Goal: Communication & Community: Participate in discussion

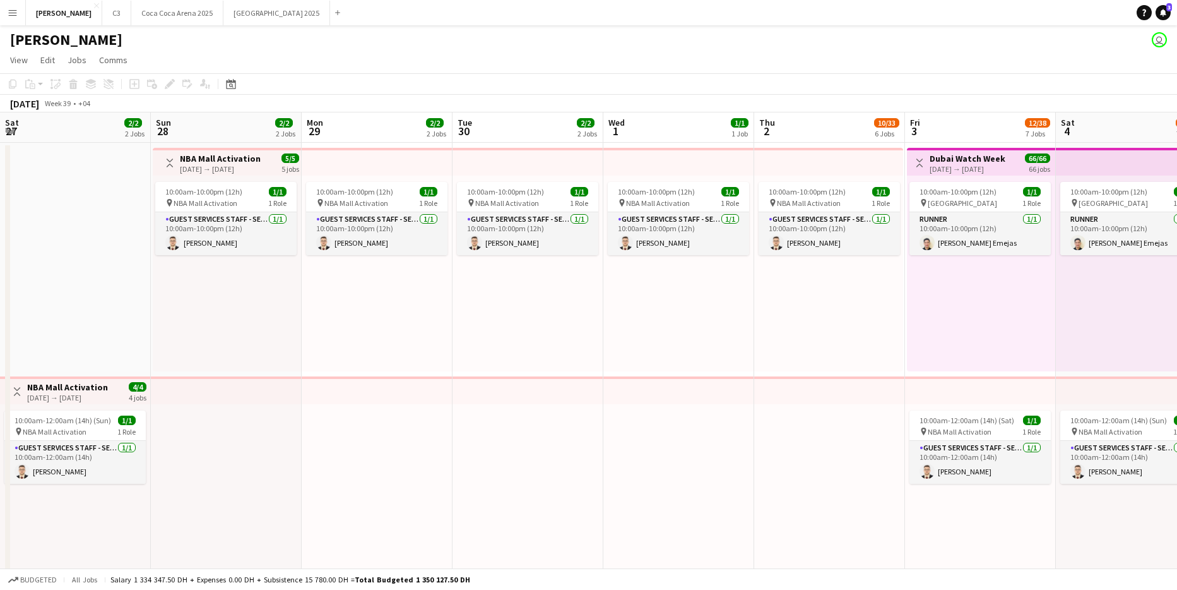
scroll to position [0, 254]
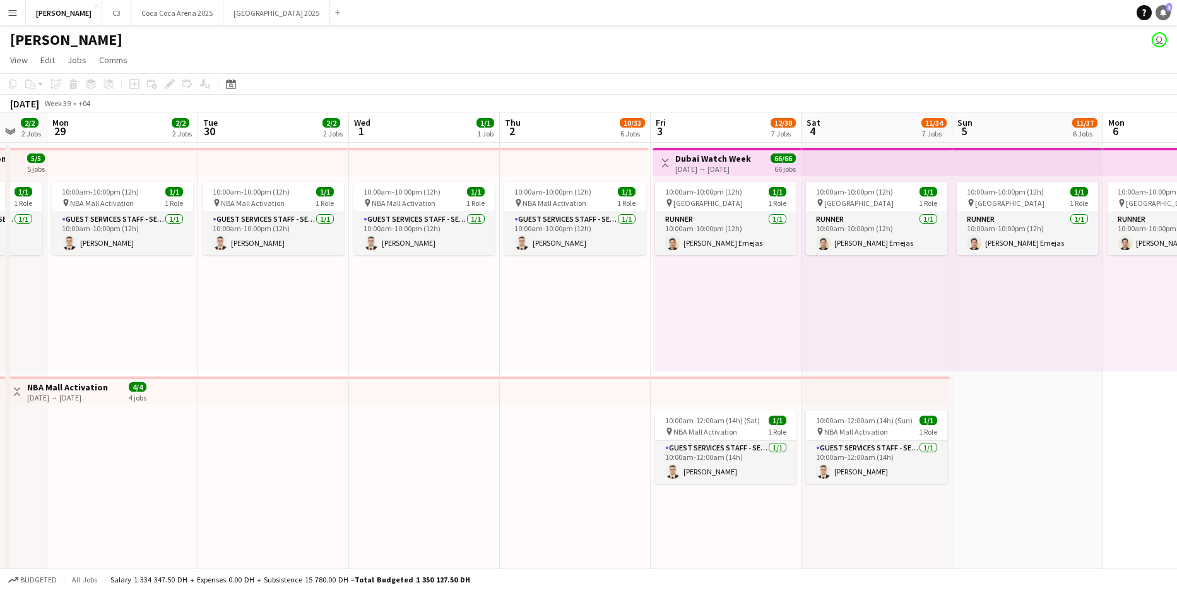
click at [1164, 13] on icon at bounding box center [1163, 12] width 6 height 6
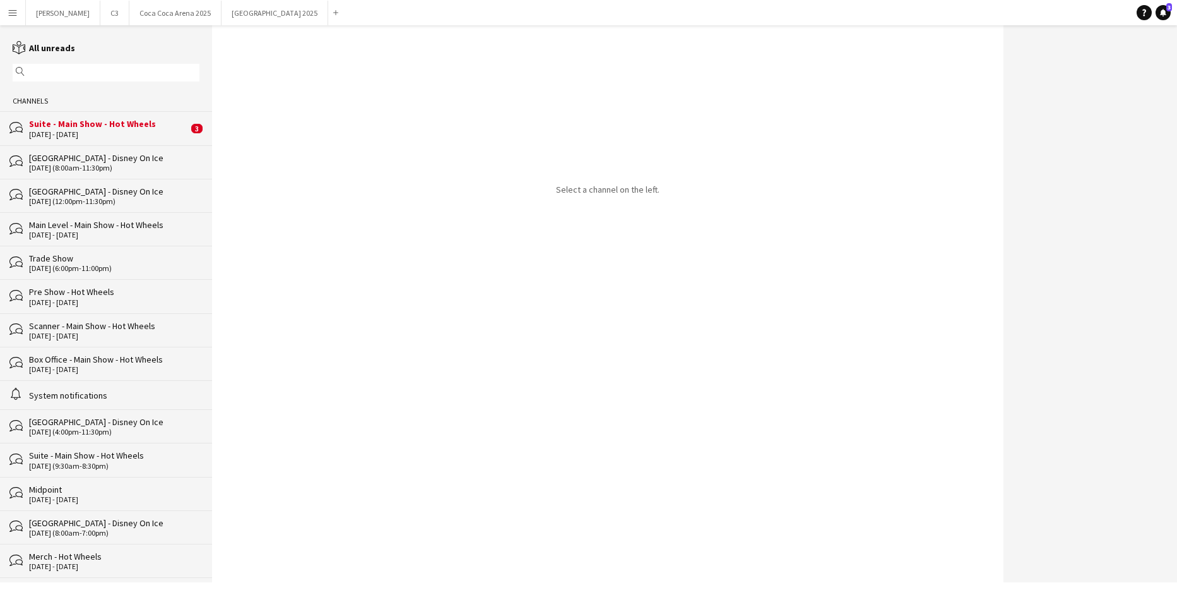
click at [133, 109] on div "Channels" at bounding box center [106, 101] width 212 height 20
click at [131, 129] on div "Suite - Main Show - Hot Wheels" at bounding box center [108, 123] width 159 height 11
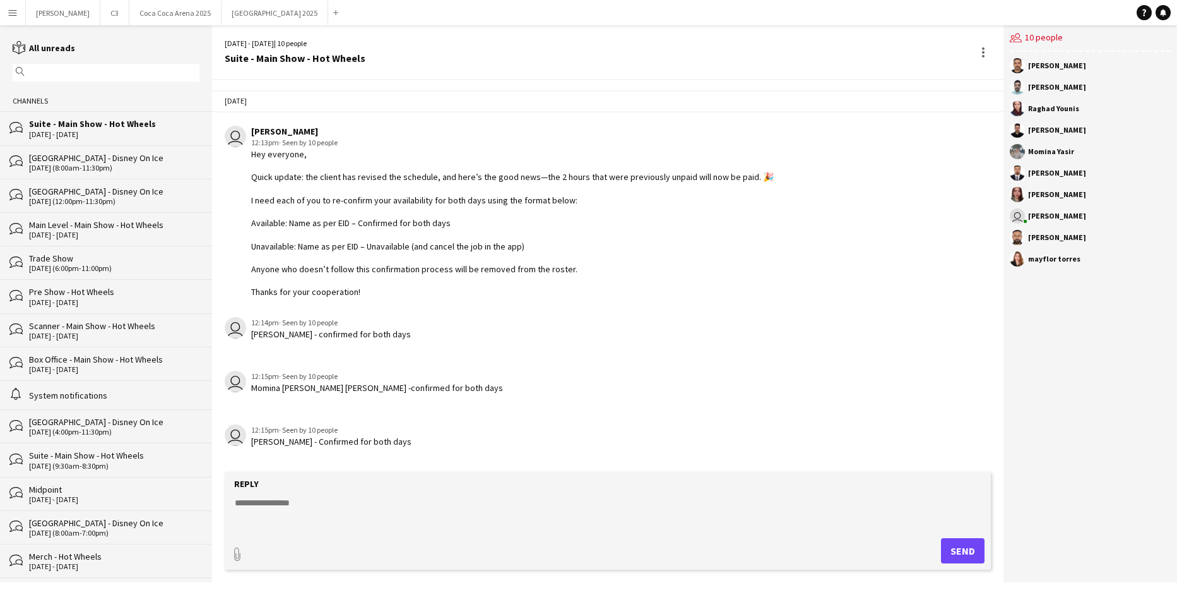
scroll to position [525, 0]
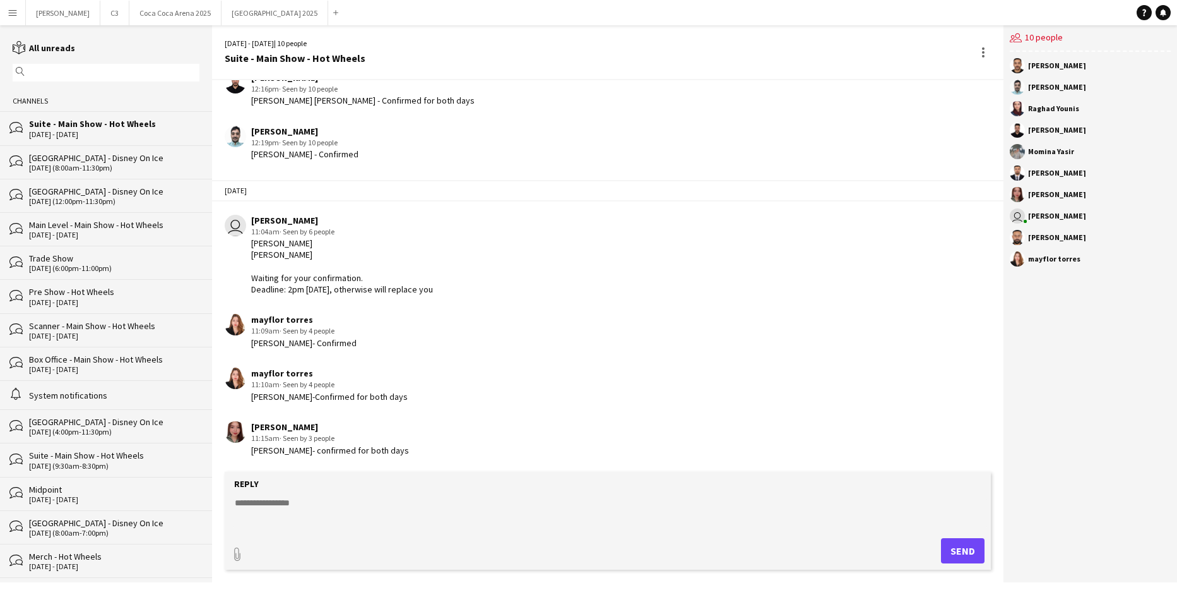
drag, startPoint x: 369, startPoint y: 400, endPoint x: 497, endPoint y: 398, distance: 128.8
click at [495, 398] on app-chat-message "[PERSON_NAME] 11:10am · Seen by 4 people [PERSON_NAME]-Confirmed for both days" at bounding box center [608, 384] width 792 height 47
click at [379, 439] on div "11:15am · Seen by 3 people" at bounding box center [330, 437] width 158 height 11
click at [222, 12] on button "[GEOGRAPHIC_DATA] 2025 Close" at bounding box center [275, 13] width 107 height 25
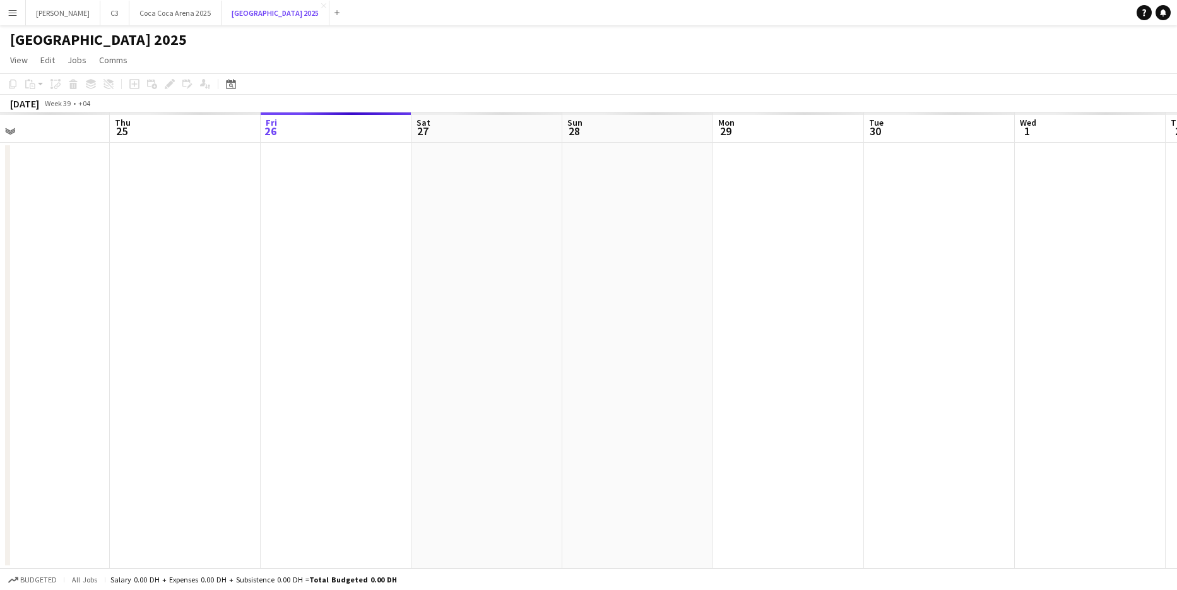
scroll to position [0, 335]
